Goal: Task Accomplishment & Management: Complete application form

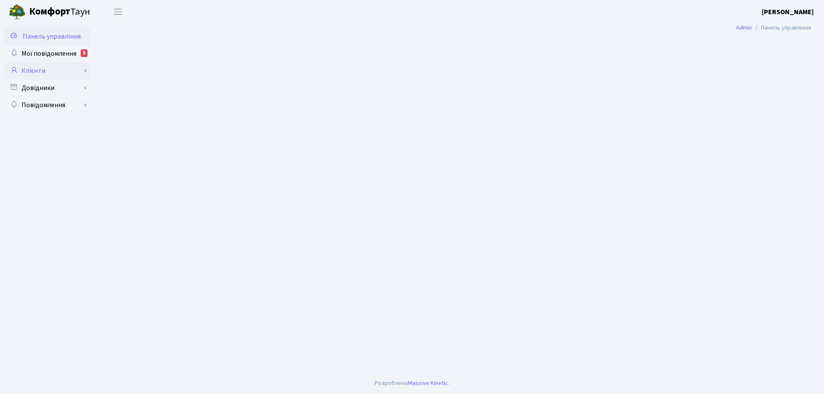
click at [39, 68] on link "Клієнти" at bounding box center [47, 70] width 86 height 17
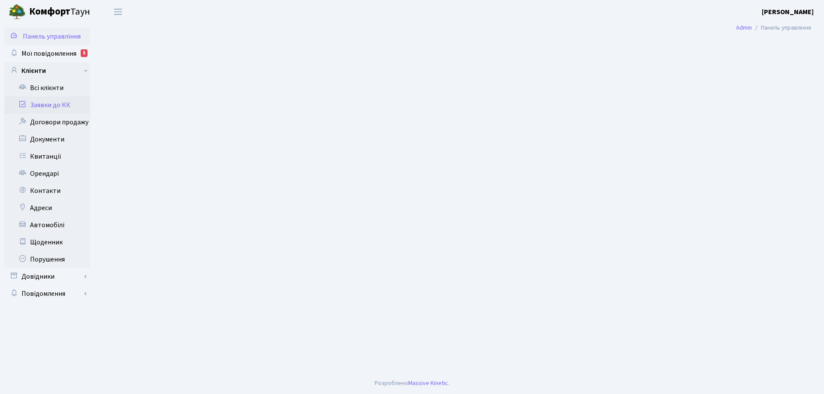
click at [49, 104] on link "Заявки до КК" at bounding box center [47, 105] width 86 height 17
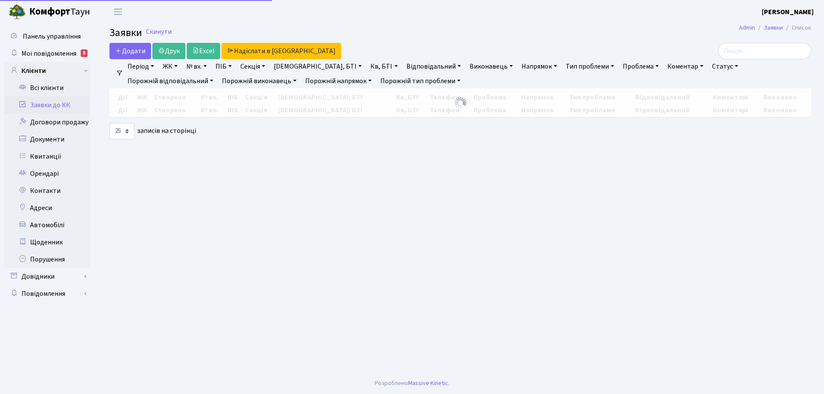
select select "25"
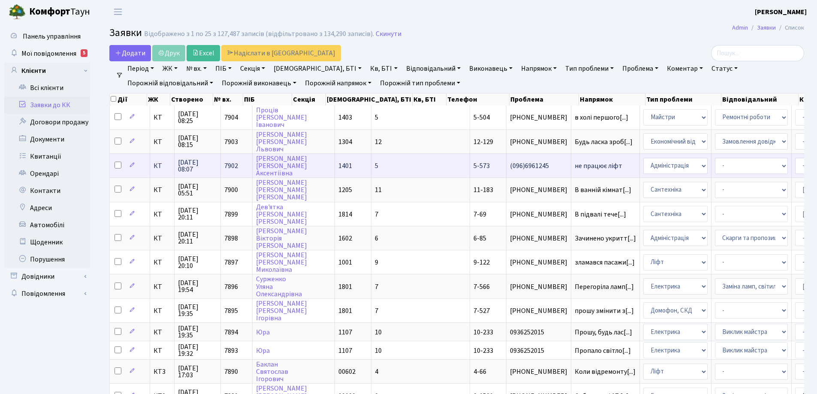
click at [575, 167] on span "не працює ліфт" at bounding box center [605, 166] width 61 height 7
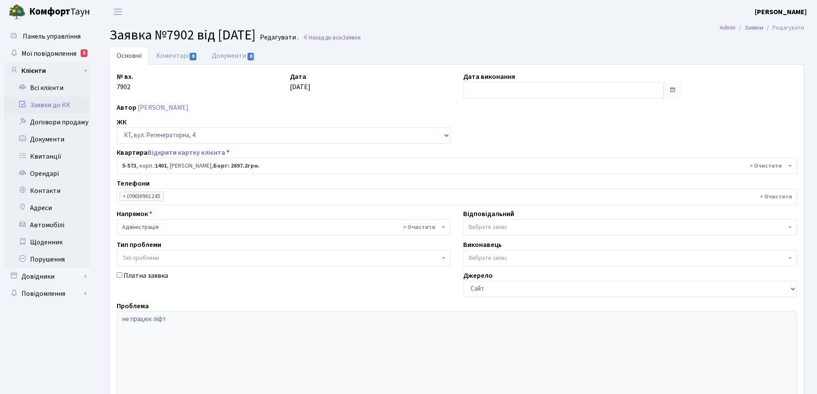
select select "1967"
click at [177, 56] on link "Коментарі 0" at bounding box center [177, 56] width 56 height 18
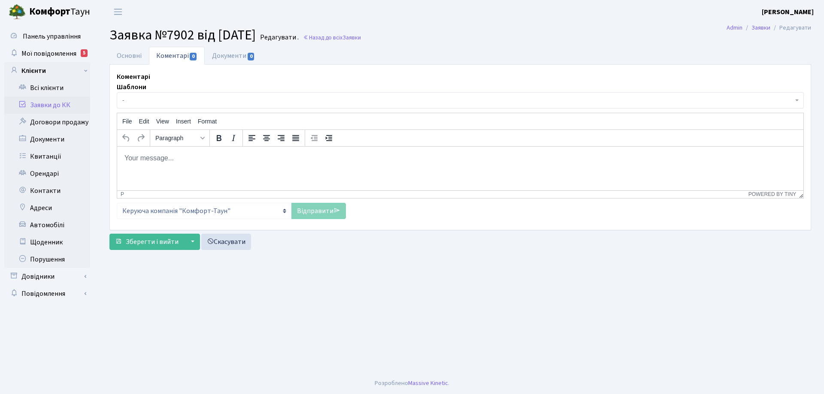
click at [171, 163] on p "Rich Text Area. Press ALT-0 for help." at bounding box center [460, 157] width 672 height 9
click at [174, 166] on html at bounding box center [460, 157] width 686 height 23
click at [307, 216] on link "Відправити" at bounding box center [318, 211] width 54 height 16
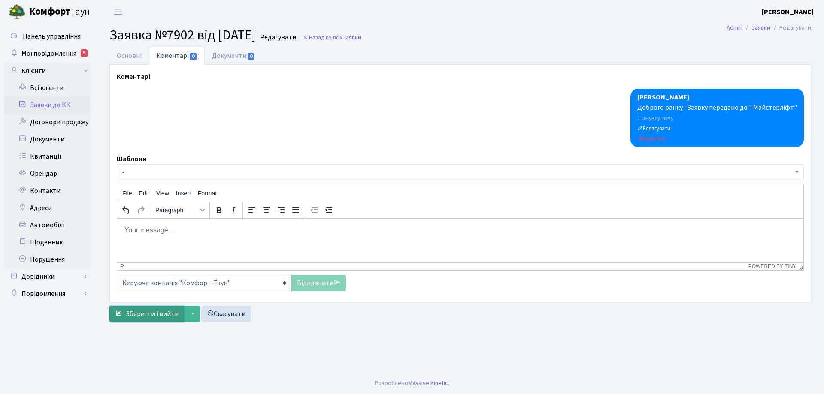
click at [159, 314] on span "Зберегти і вийти" at bounding box center [152, 313] width 53 height 9
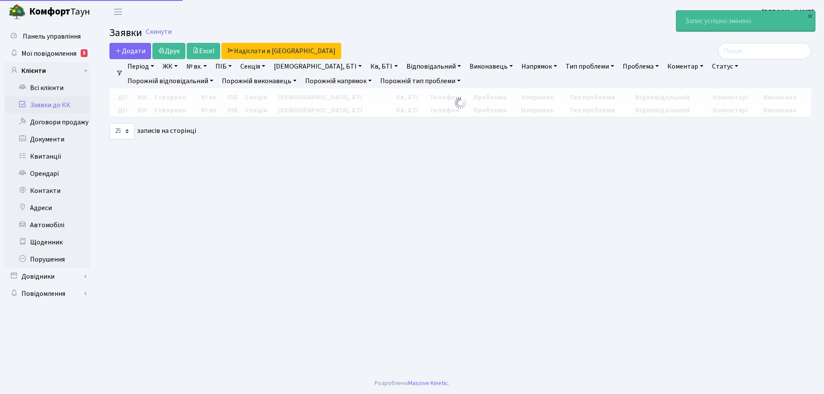
select select "25"
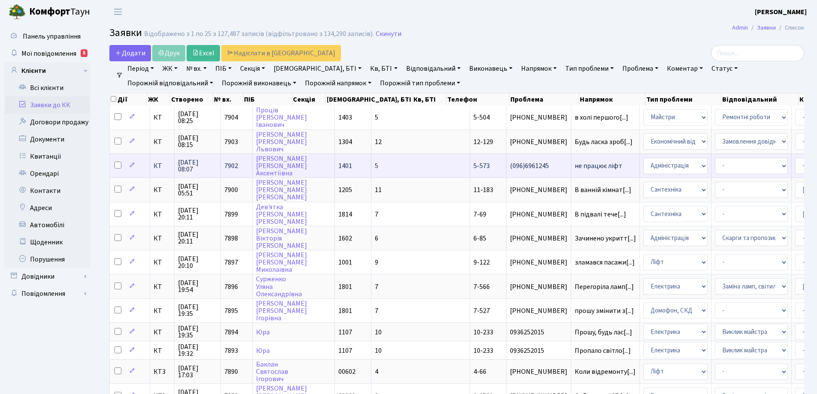
click at [575, 167] on span "не працює ліфт" at bounding box center [605, 166] width 61 height 7
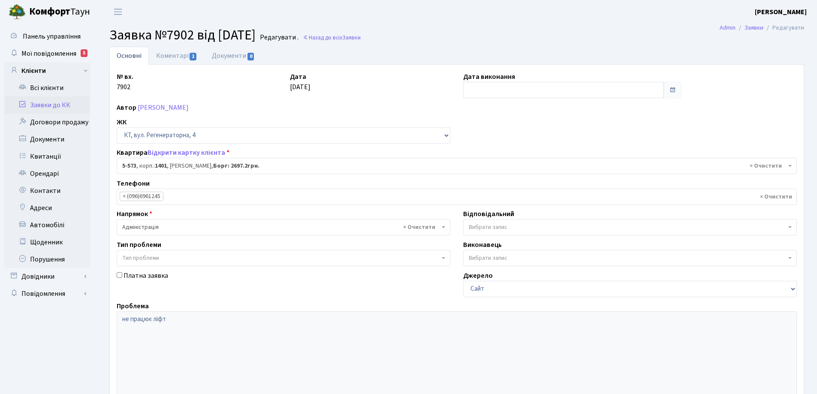
select select "1967"
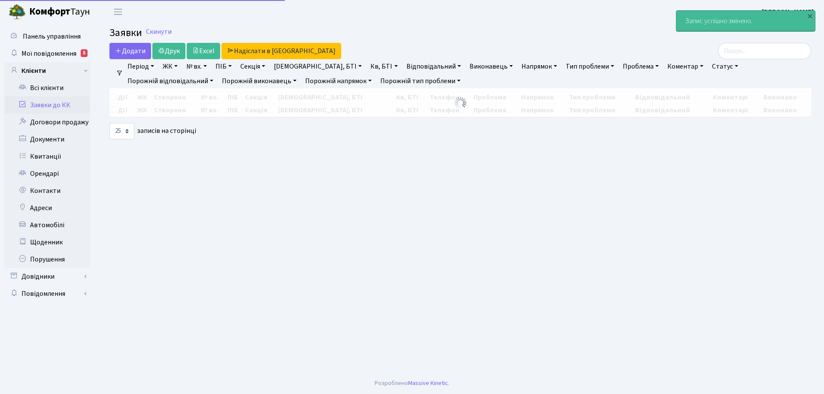
select select "25"
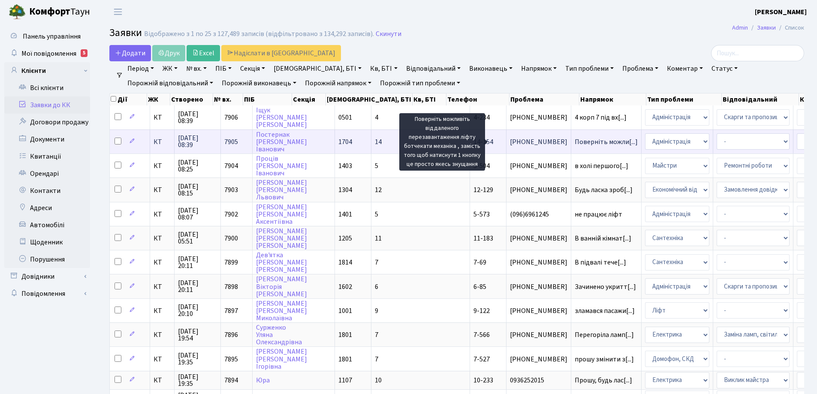
click at [575, 142] on span "Поверніть можли[...]" at bounding box center [606, 141] width 63 height 9
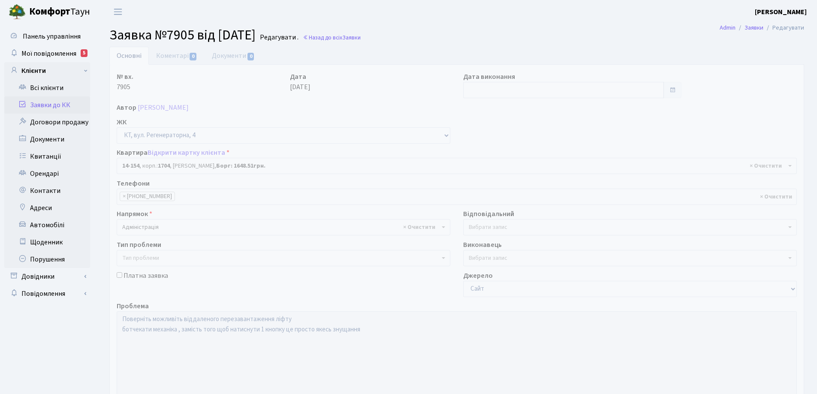
select select "7531"
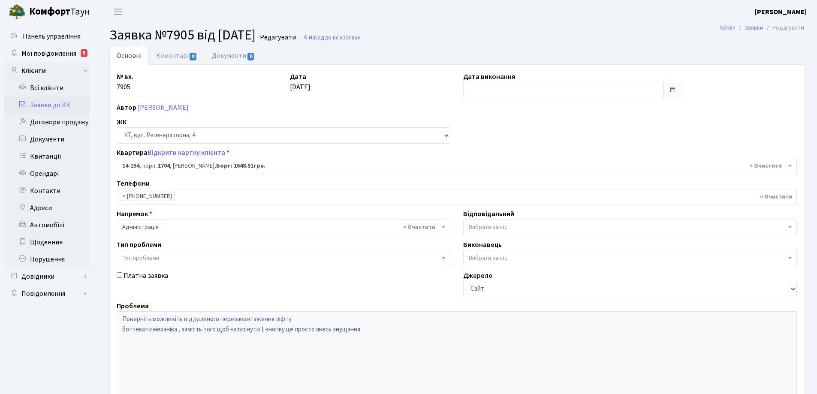
select select "7531"
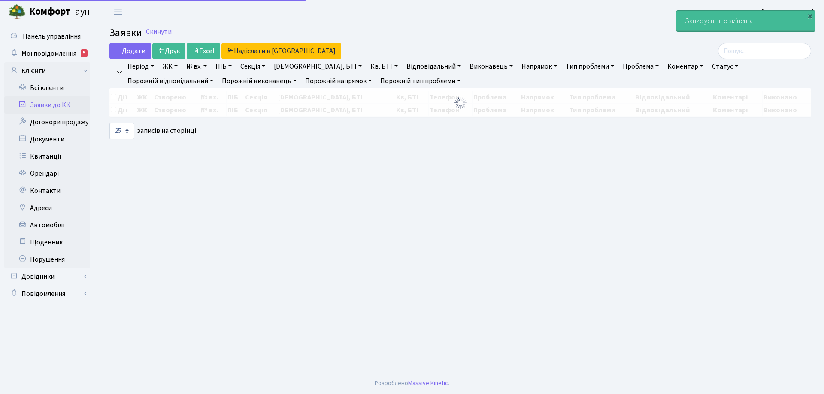
select select "25"
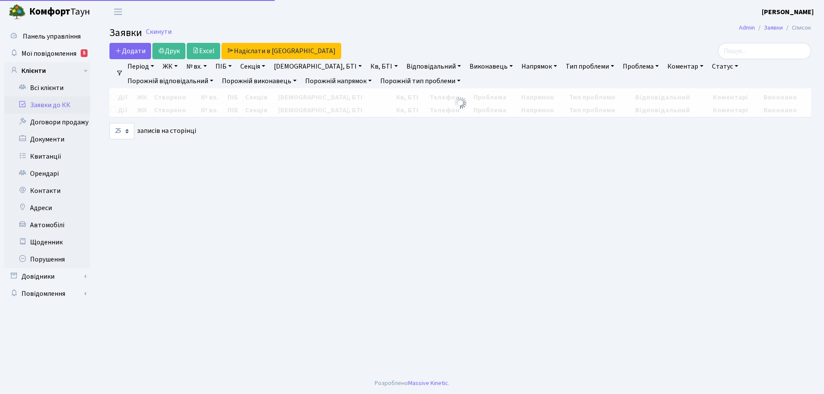
select select "25"
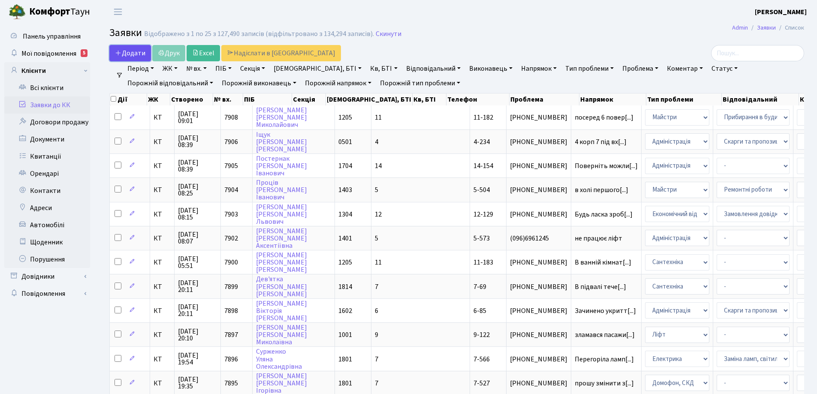
click at [120, 52] on icon at bounding box center [118, 52] width 7 height 7
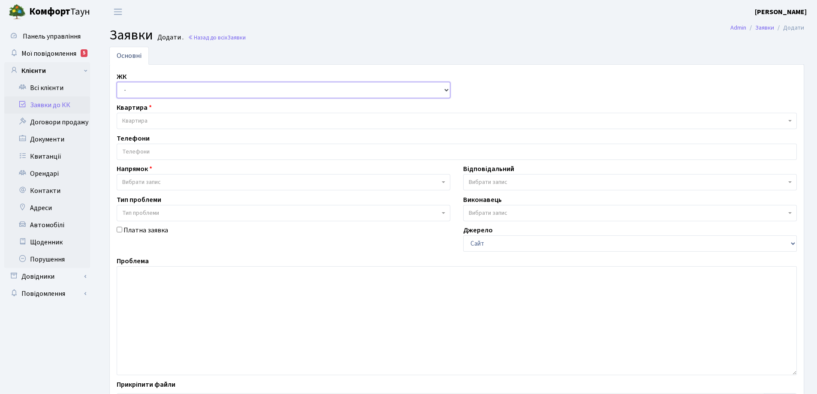
click at [441, 90] on select "- КТ, вул. Регенераторна, 4 КТ2, просп. Соборності, 17 КТ3, вул. Березнева, 16 …" at bounding box center [284, 90] width 334 height 16
select select "271"
click at [117, 82] on select "- КТ, вул. Регенераторна, 4 КТ2, просп. Соборності, 17 КТ3, вул. Березнева, 16 …" at bounding box center [284, 90] width 334 height 16
select select
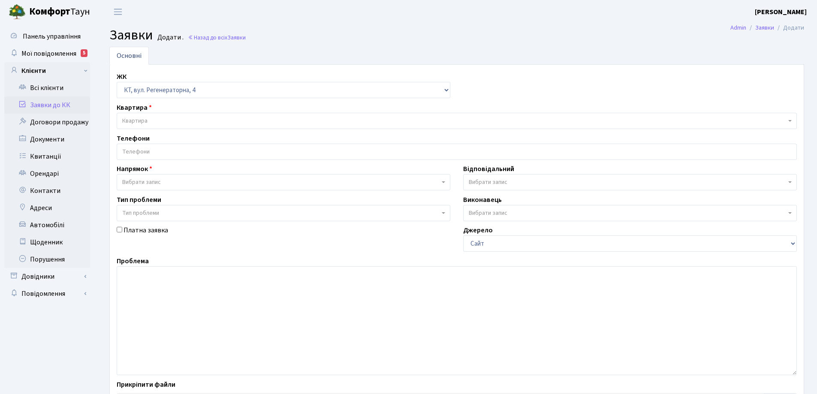
click at [154, 120] on span "Квартира" at bounding box center [454, 121] width 664 height 9
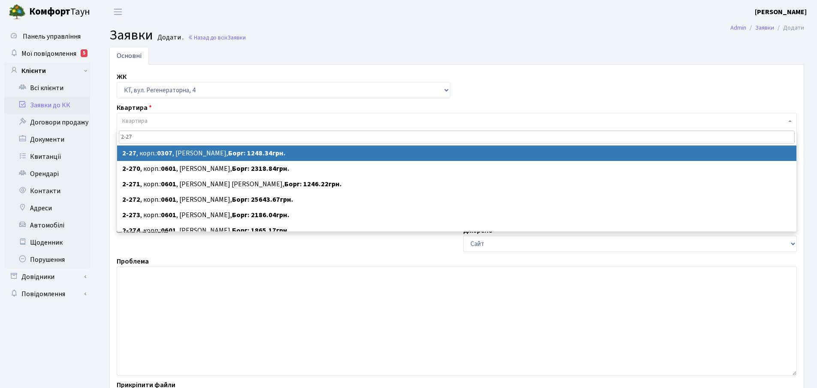
type input "2-27"
select select
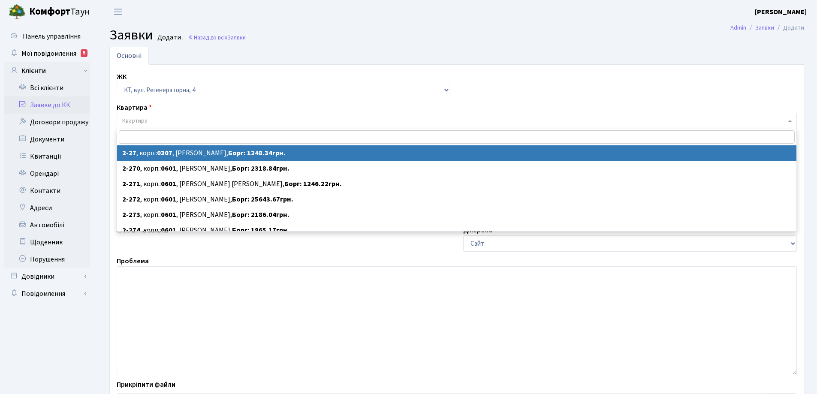
select select "722"
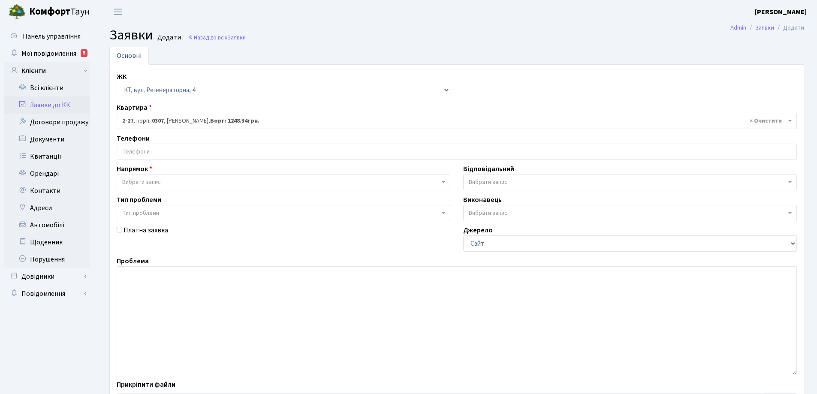
click at [163, 146] on input "search" at bounding box center [457, 151] width 680 height 15
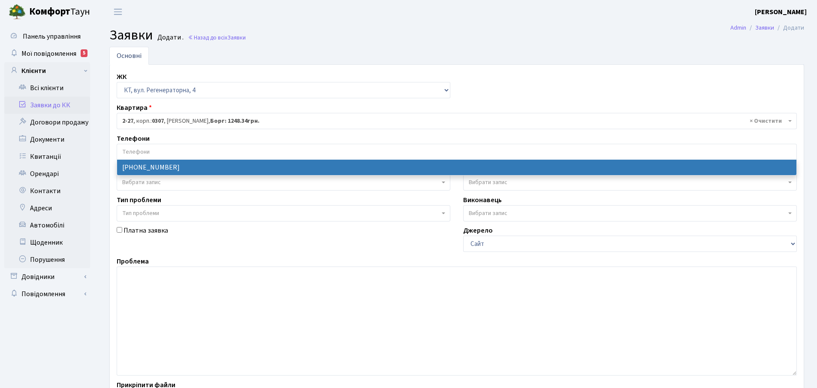
drag, startPoint x: 167, startPoint y: 169, endPoint x: 163, endPoint y: 174, distance: 6.4
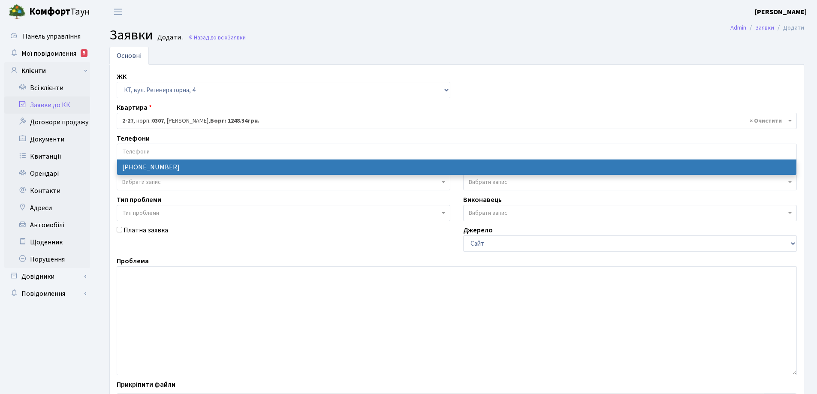
select select "128396"
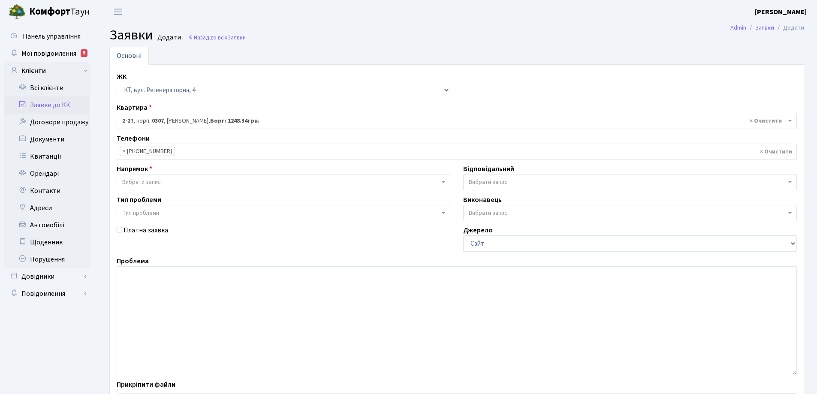
drag, startPoint x: 445, startPoint y: 180, endPoint x: 427, endPoint y: 186, distance: 18.9
click at [437, 181] on span "Вибрати запис" at bounding box center [284, 182] width 334 height 16
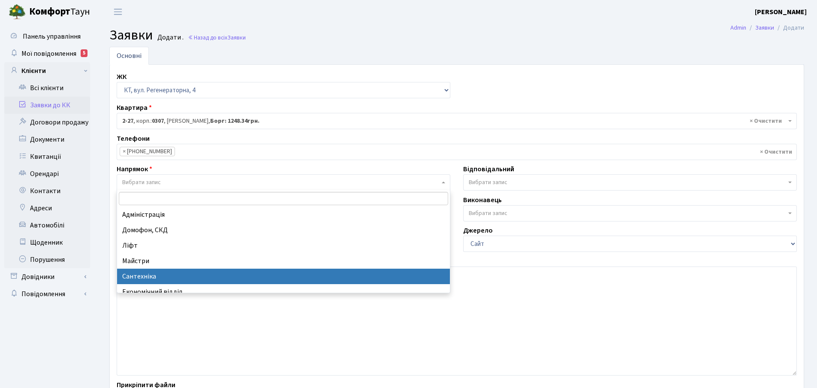
drag, startPoint x: 150, startPoint y: 275, endPoint x: 205, endPoint y: 260, distance: 57.8
select select "2"
select select
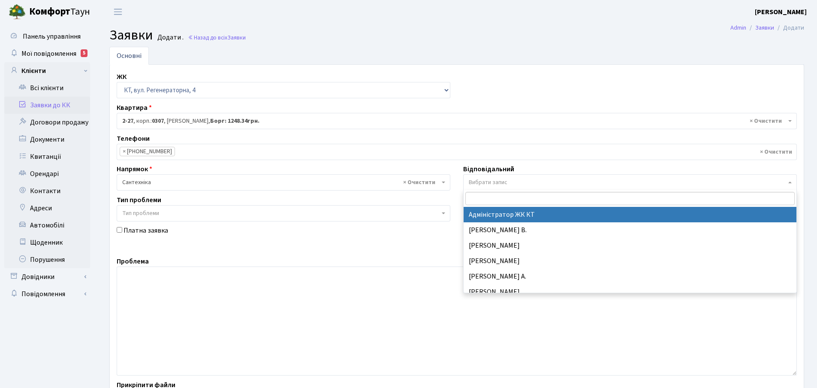
click at [787, 183] on span "Вибрати запис" at bounding box center [630, 182] width 334 height 16
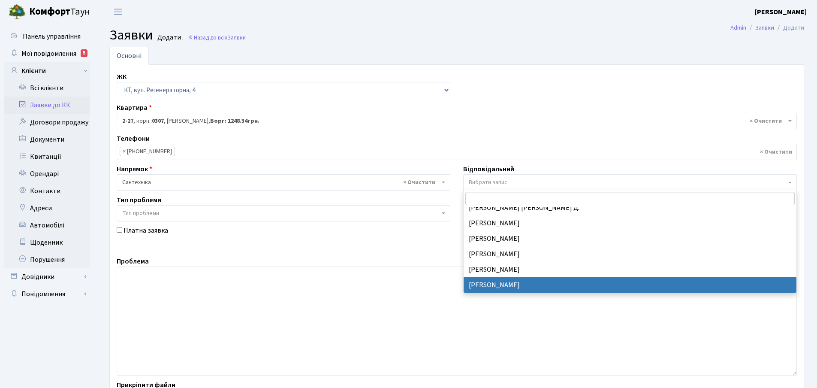
scroll to position [343, 0]
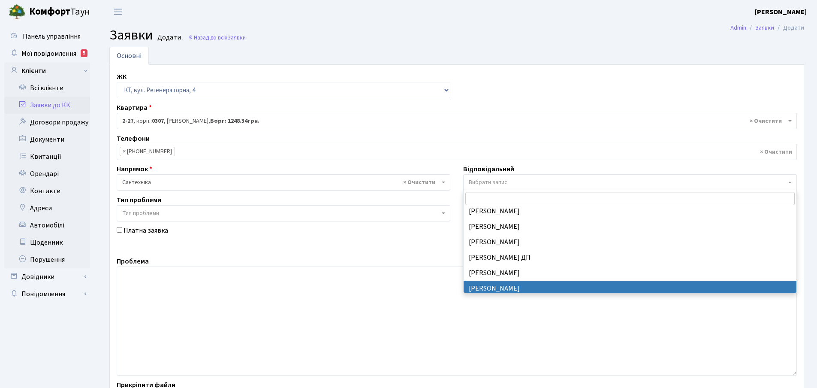
select select "67"
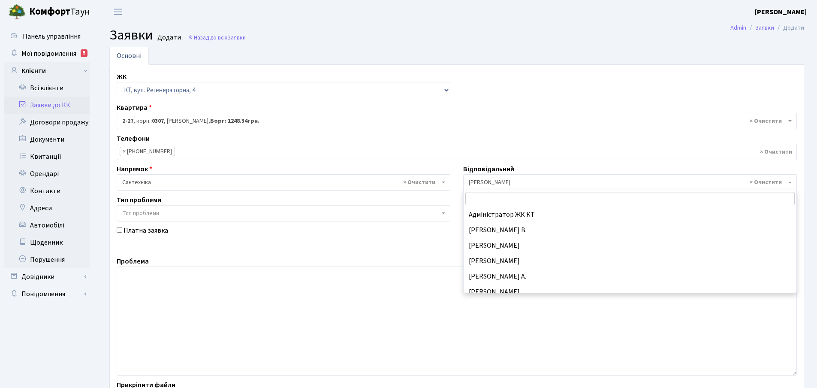
click at [791, 182] on b at bounding box center [789, 182] width 3 height 2
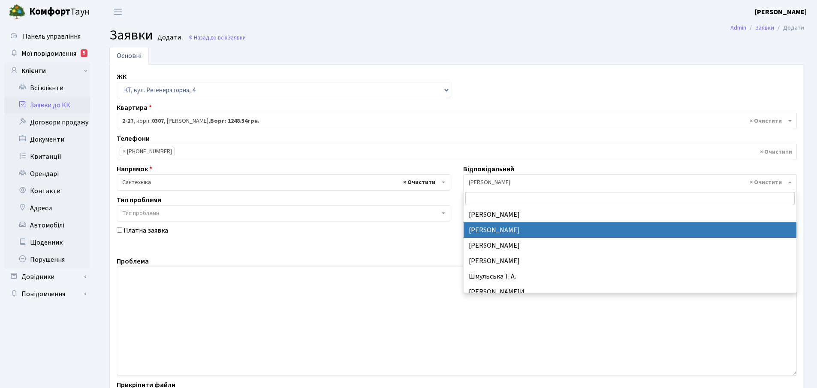
select select
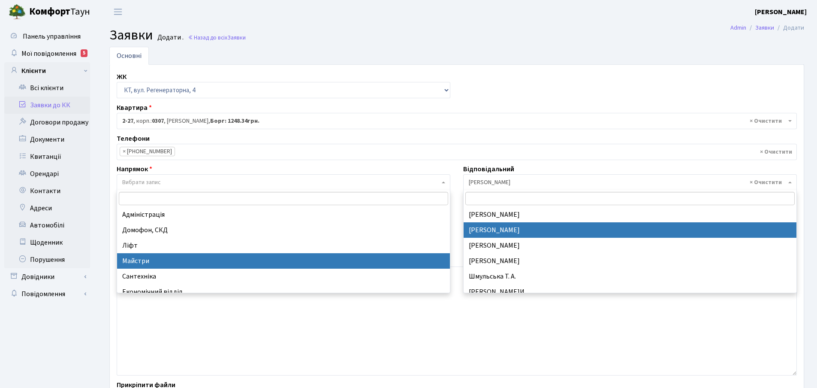
drag, startPoint x: 147, startPoint y: 260, endPoint x: 227, endPoint y: 245, distance: 81.8
select select "1"
select select
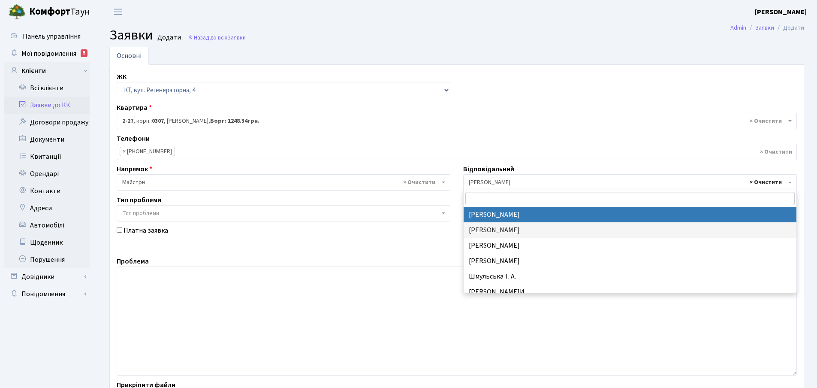
select select
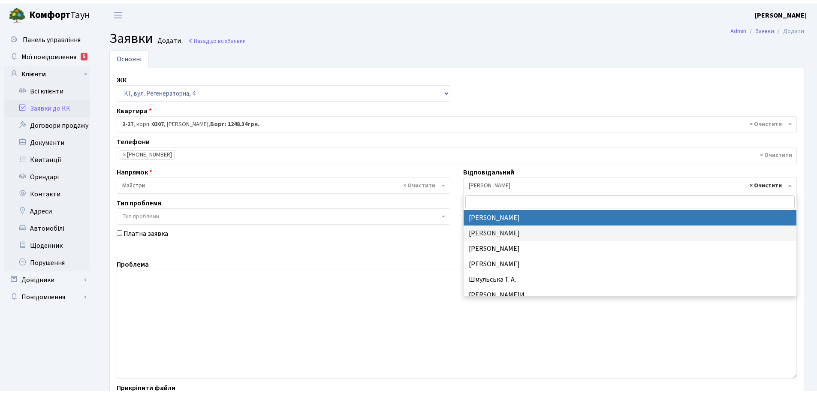
scroll to position [0, 0]
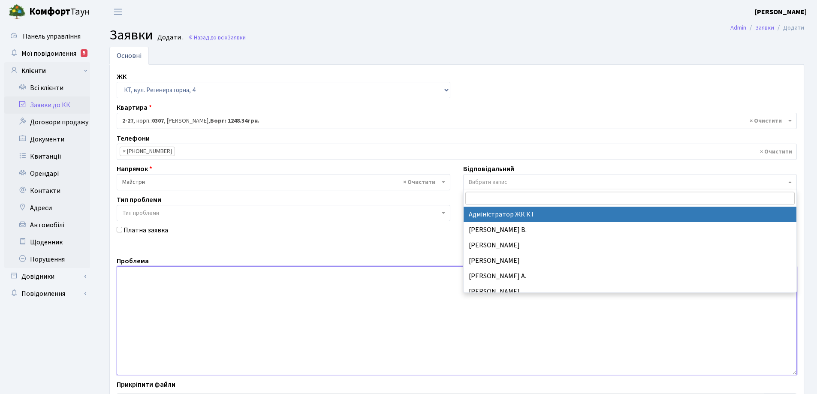
click at [130, 276] on textarea at bounding box center [457, 320] width 680 height 109
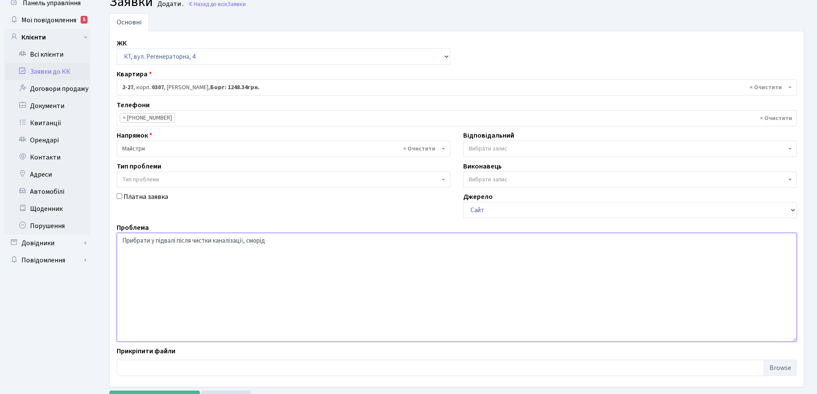
scroll to position [72, 0]
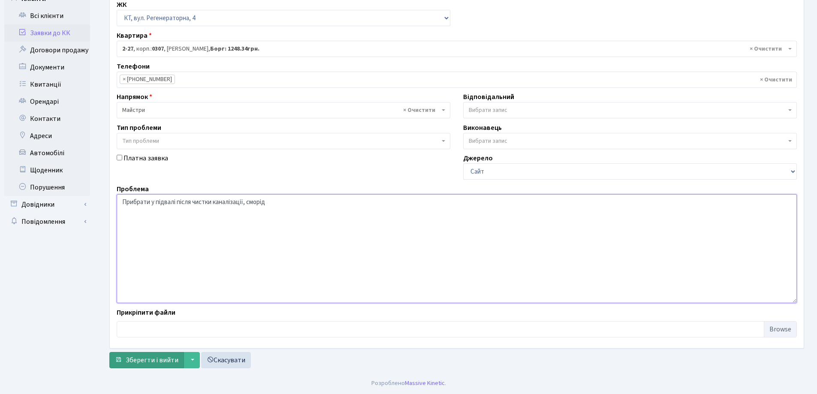
type textarea "Прибрати у підвалі після чистки каналізації, сморід"
click at [135, 359] on span "Зберегти і вийти" at bounding box center [152, 360] width 53 height 9
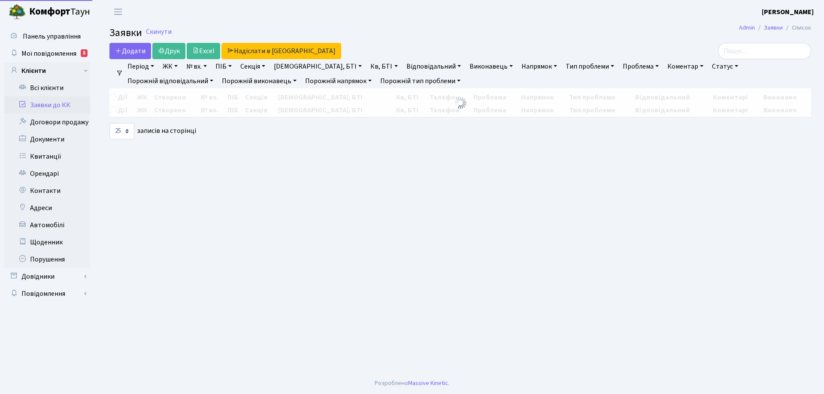
select select "25"
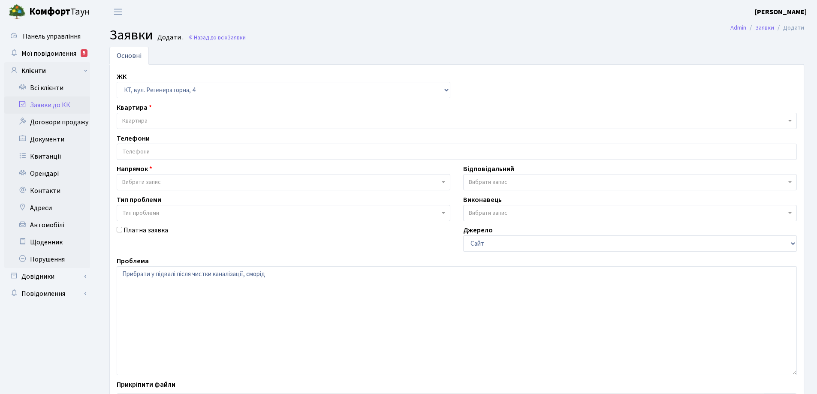
select select "271"
select select "1"
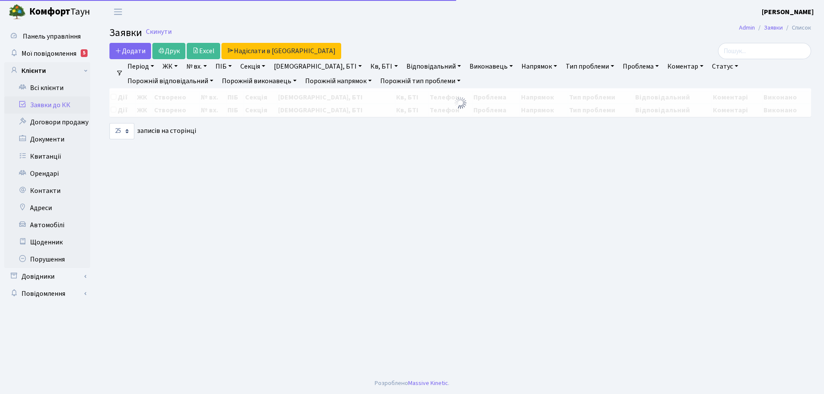
select select "25"
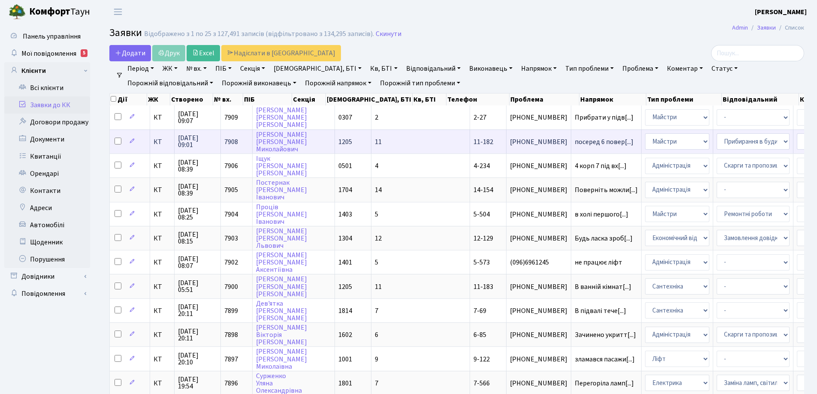
click at [474, 142] on span "11-182" at bounding box center [484, 141] width 20 height 9
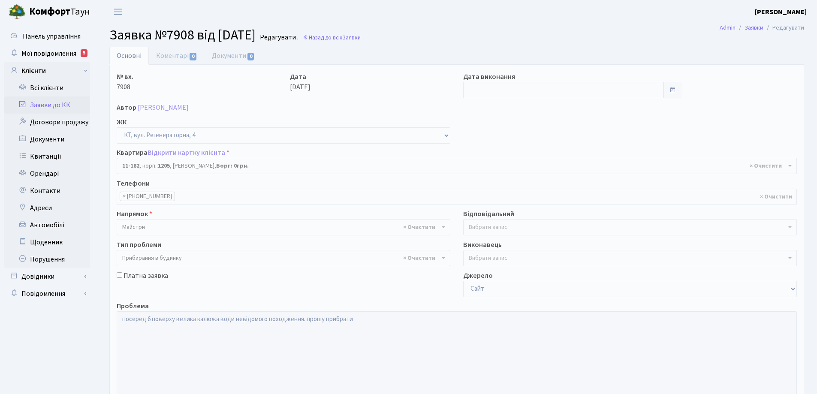
select select "6931"
select select "58"
click at [128, 58] on link "Основні" at bounding box center [128, 56] width 39 height 18
click at [181, 58] on link "Коментарі 0" at bounding box center [177, 56] width 56 height 18
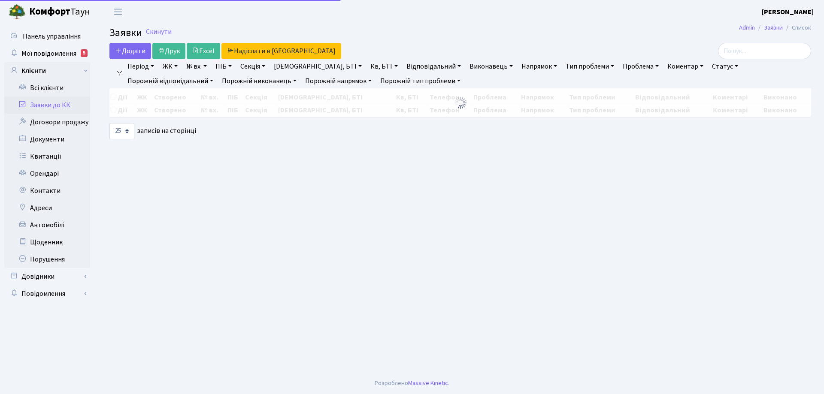
select select "25"
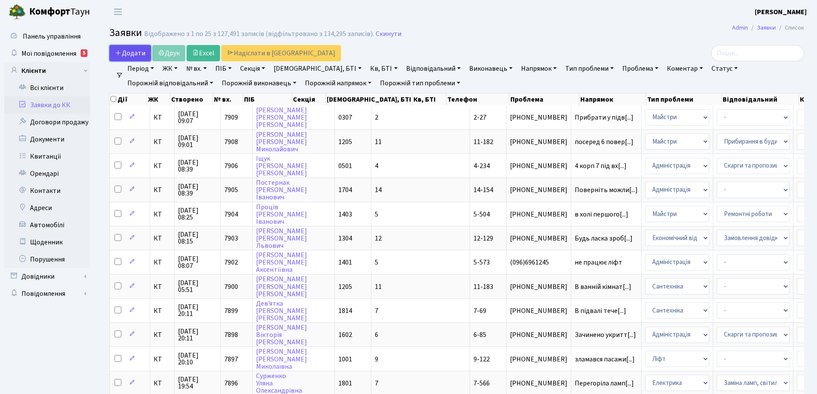
click at [134, 54] on span "Додати" at bounding box center [130, 52] width 30 height 9
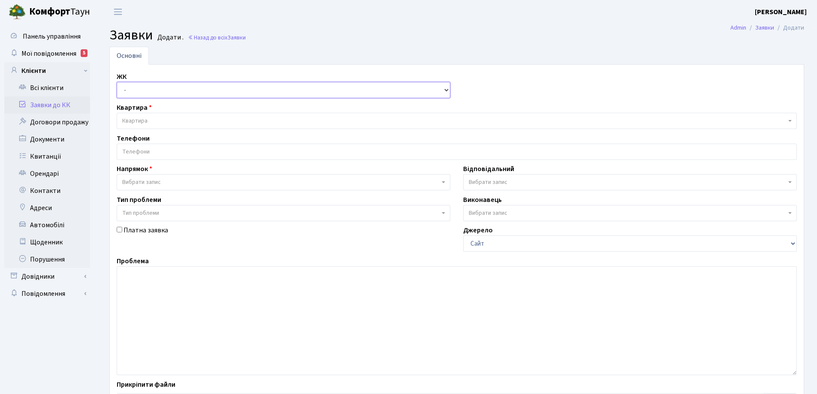
click at [446, 91] on select "- КТ, вул. Регенераторна, 4 КТ2, просп. Соборності, 17 КТ3, вул. Березнева, 16 …" at bounding box center [284, 90] width 334 height 16
select select "305"
click at [117, 82] on select "- КТ, вул. Регенераторна, 4 КТ2, просп. Соборності, 17 КТ3, вул. Березнева, 16 …" at bounding box center [284, 90] width 334 height 16
select select
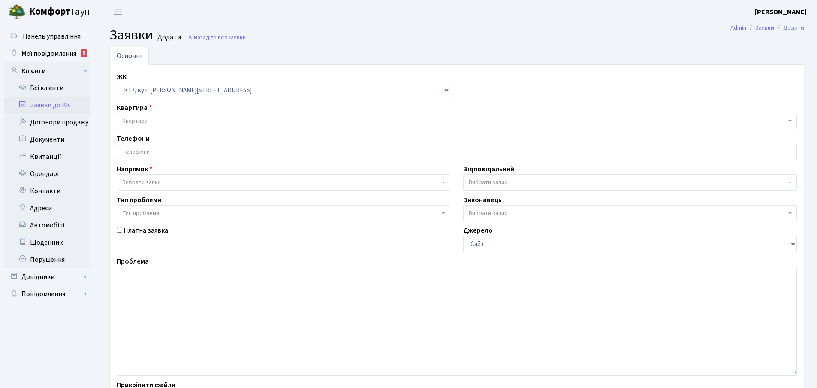
click at [181, 120] on span "Квартира" at bounding box center [454, 121] width 664 height 9
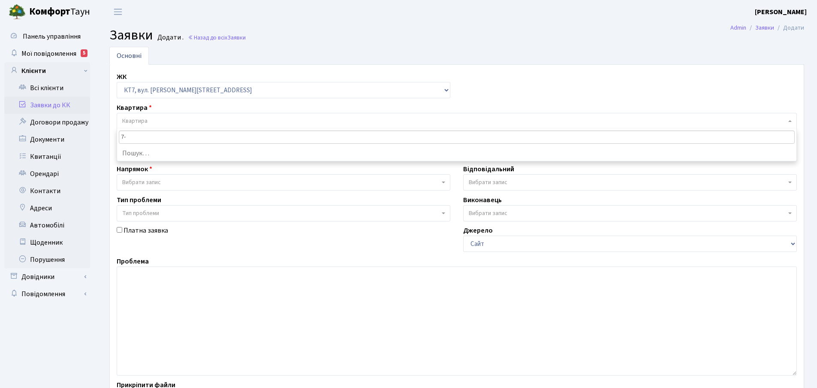
type input "7"
type input "0"
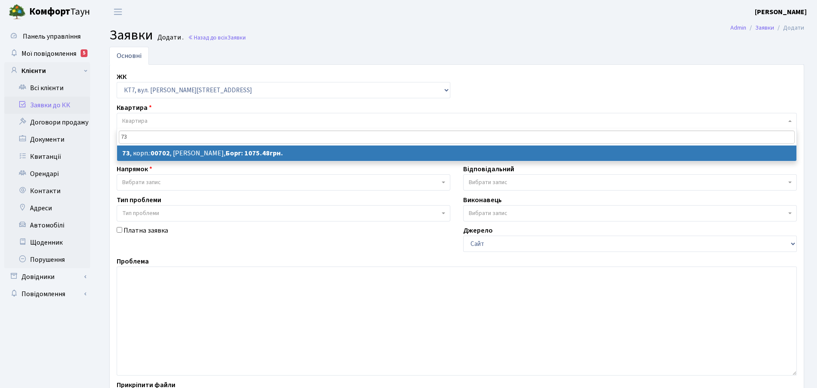
type input "73"
select select
select select "18439"
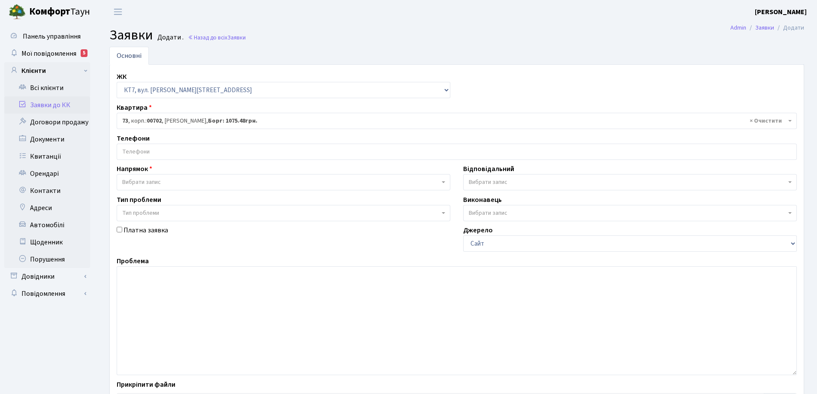
click at [152, 151] on input "search" at bounding box center [457, 151] width 680 height 15
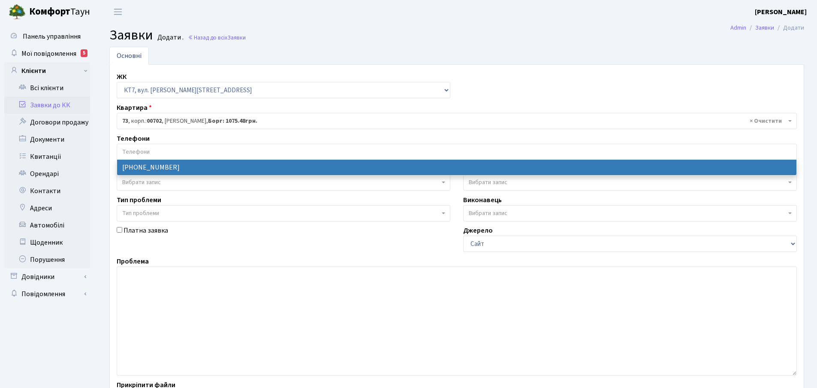
select select "21060"
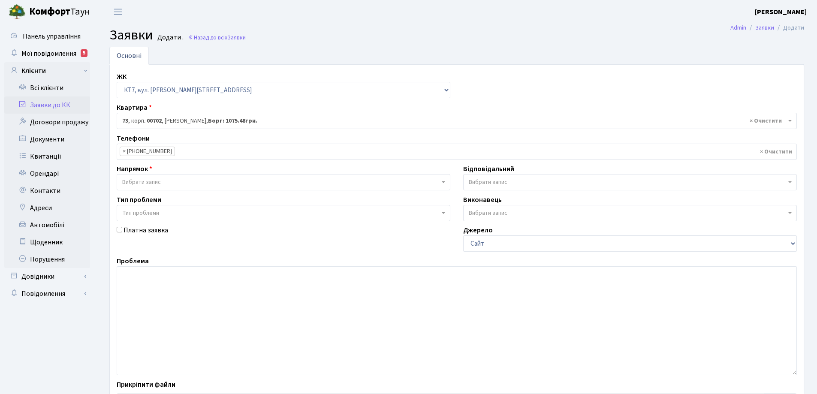
click at [442, 184] on span "Вибрати запис" at bounding box center [284, 182] width 334 height 16
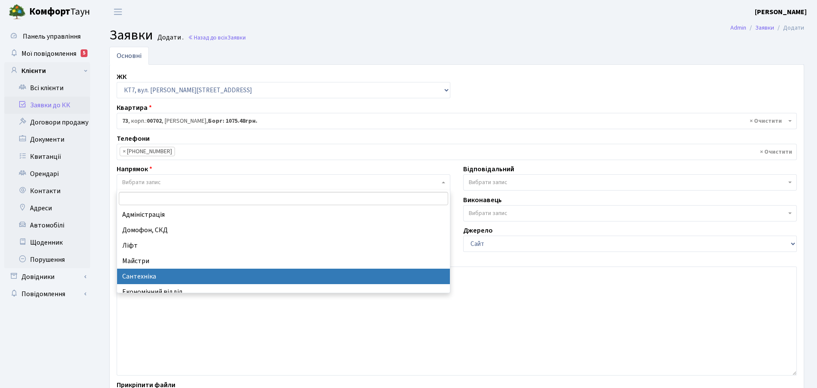
drag, startPoint x: 137, startPoint y: 276, endPoint x: 320, endPoint y: 253, distance: 184.6
select select "2"
select select
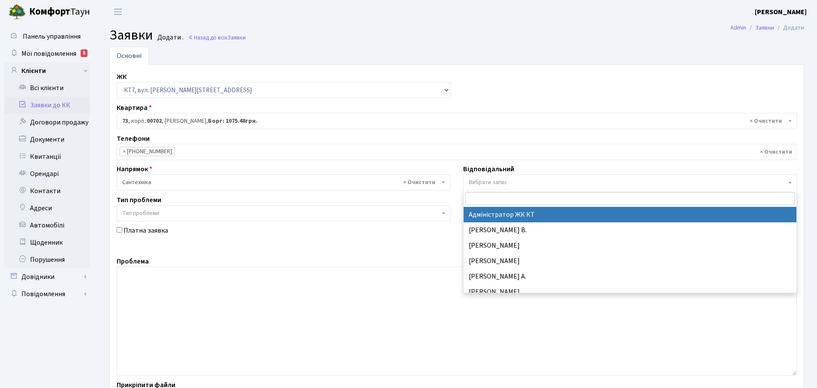
drag, startPoint x: 791, startPoint y: 183, endPoint x: 776, endPoint y: 184, distance: 15.1
click at [790, 182] on b at bounding box center [789, 182] width 3 height 2
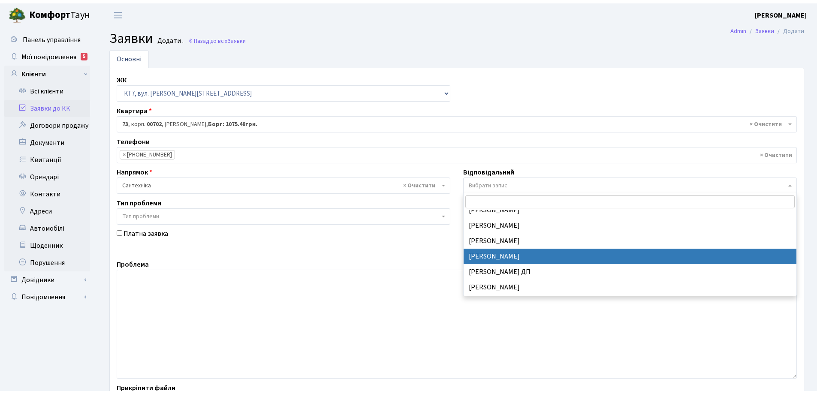
scroll to position [343, 0]
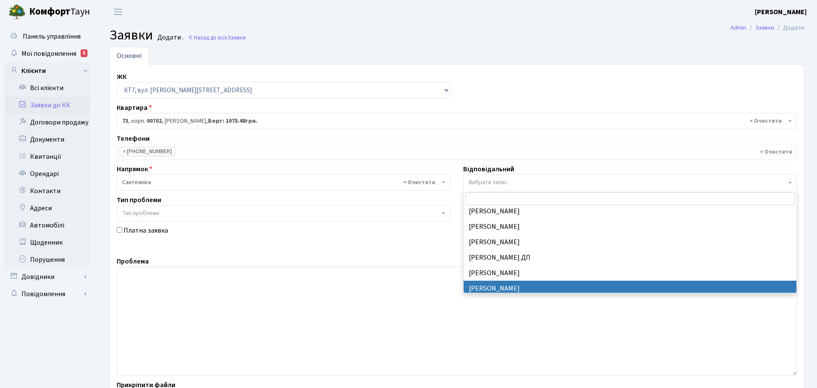
select select "67"
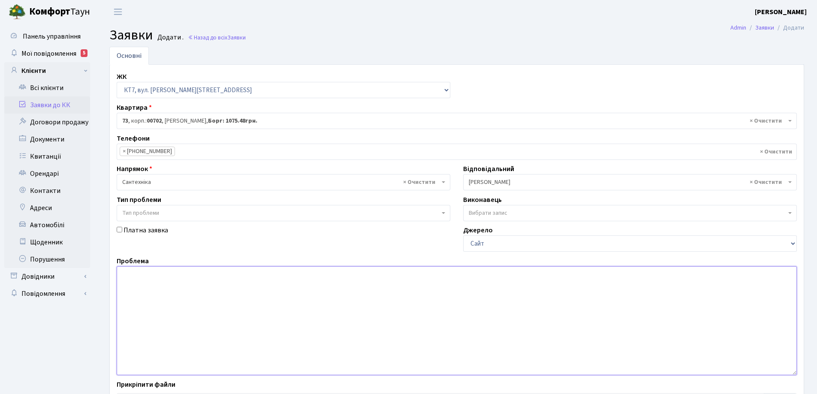
click at [135, 278] on textarea at bounding box center [457, 320] width 680 height 109
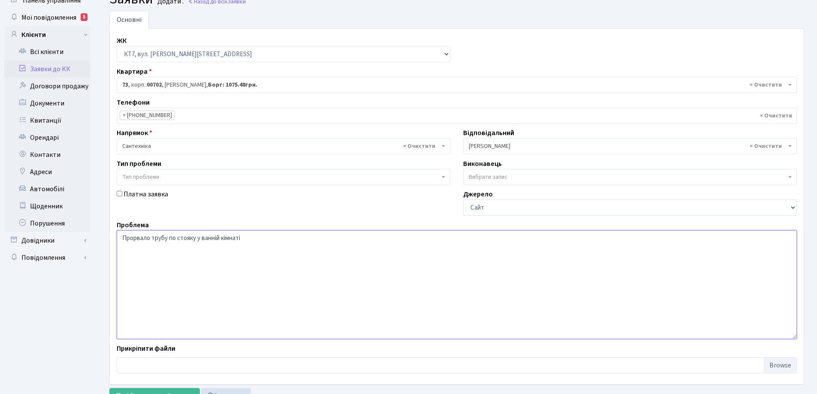
scroll to position [72, 0]
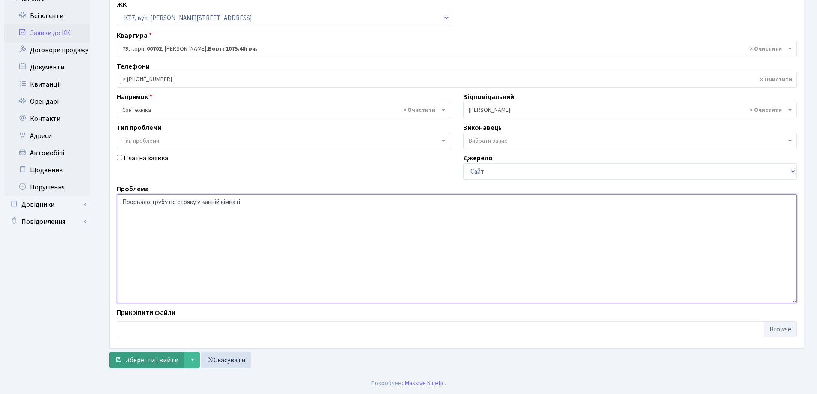
type textarea "Прорвало трубу по стояку у ванній кімнаті"
click at [150, 359] on span "Зберегти і вийти" at bounding box center [152, 360] width 53 height 9
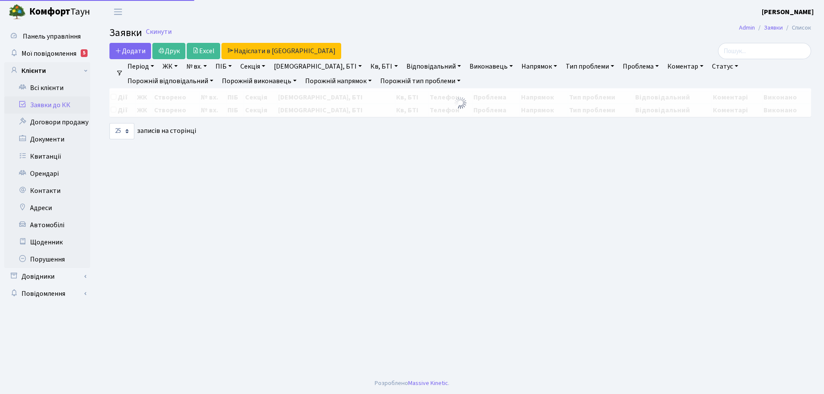
select select "25"
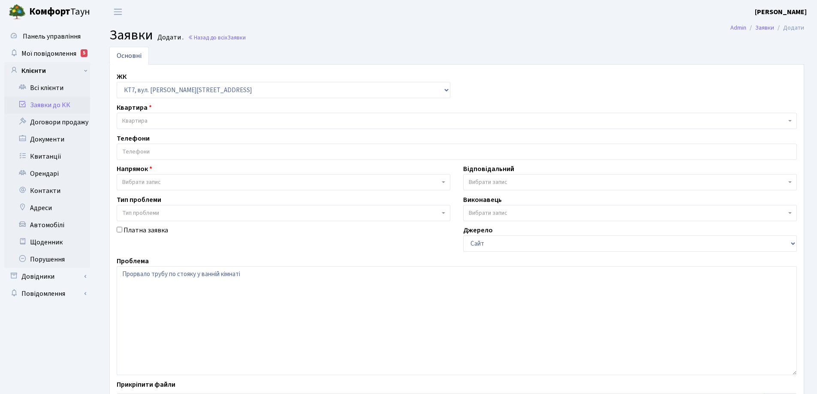
select select "305"
select select "2"
select select "67"
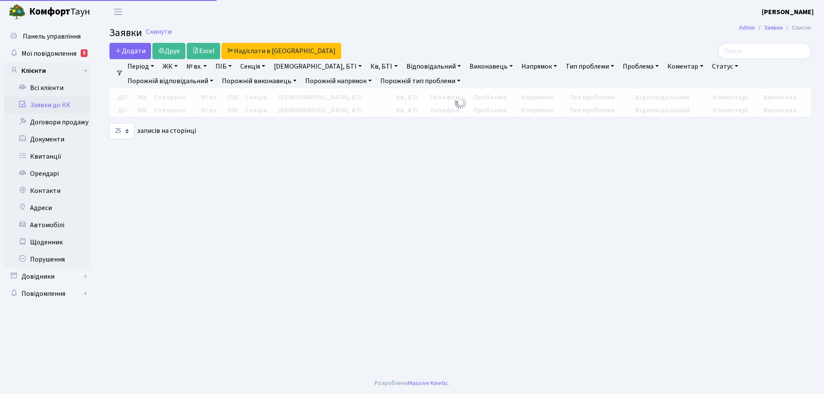
select select "25"
